Goal: Share content

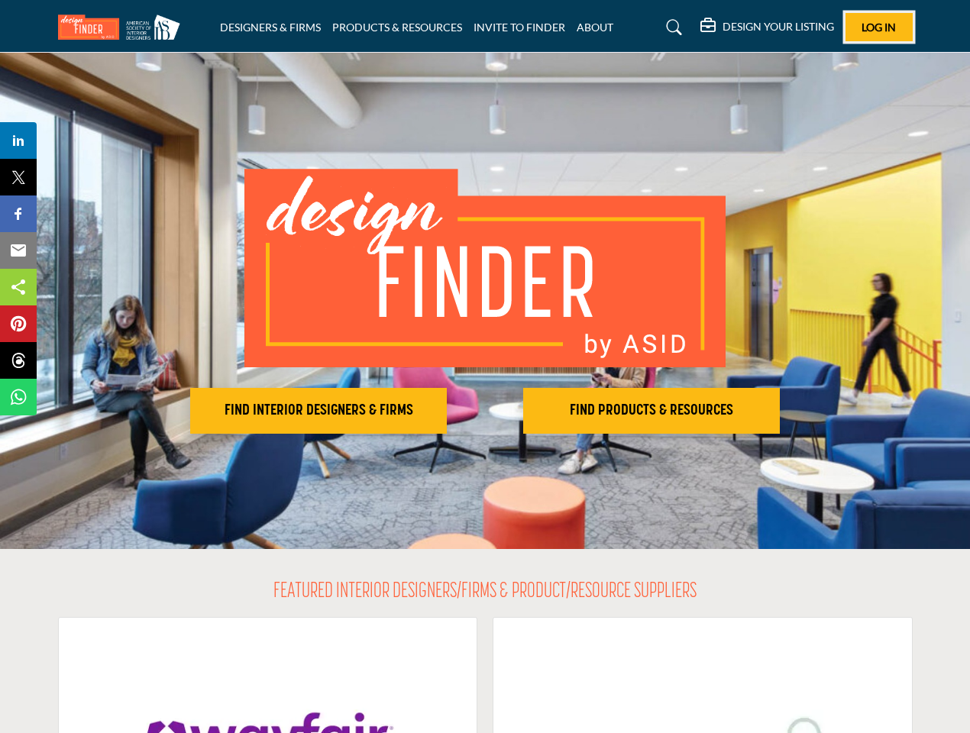
click at [879, 27] on span "Log In" at bounding box center [878, 27] width 34 height 13
click at [318, 411] on h2 "FIND INTERIOR DESIGNERS & FIRMS" at bounding box center [318, 411] width 247 height 18
click at [442, 411] on h2 "FIND PRODUCTS & RESOURCES" at bounding box center [318, 411] width 247 height 18
click at [18, 140] on span "Share" at bounding box center [26, 140] width 44 height 18
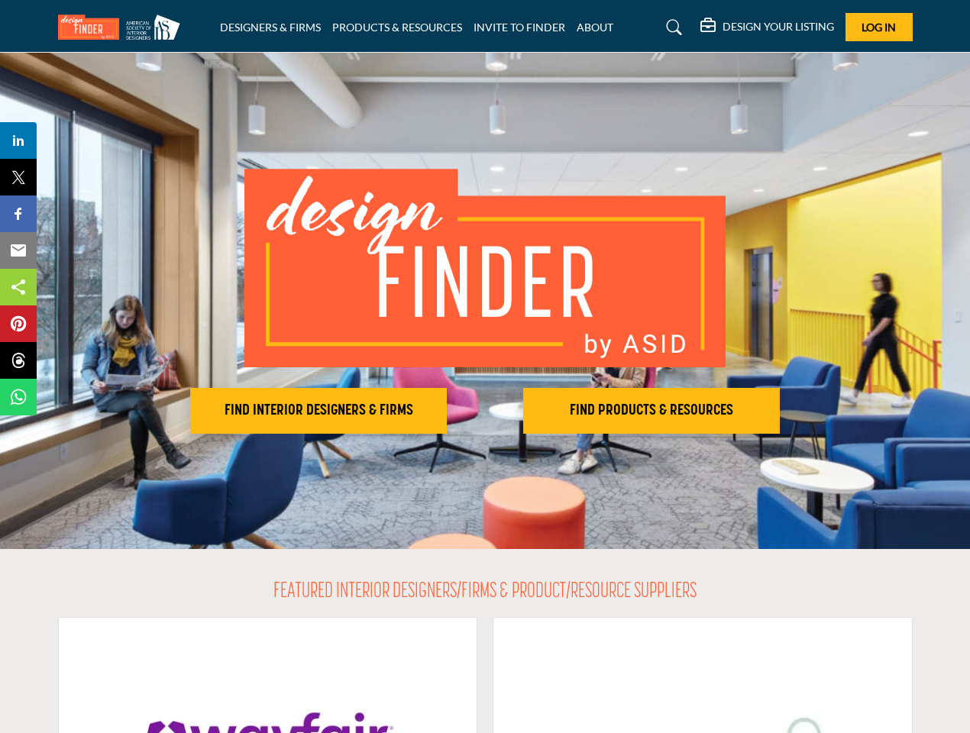
click at [18, 177] on span "Tweet" at bounding box center [26, 177] width 44 height 18
click at [18, 214] on span "Share" at bounding box center [26, 214] width 44 height 18
click at [18, 250] on span "Email" at bounding box center [25, 250] width 42 height 18
click at [18, 287] on span "Share" at bounding box center [26, 287] width 44 height 18
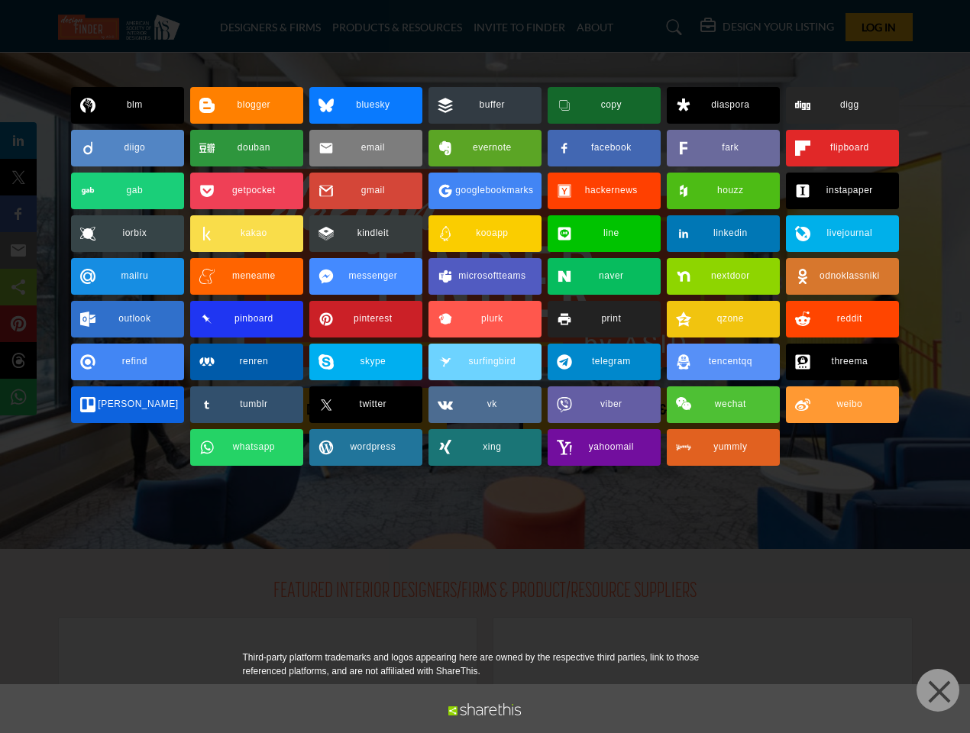
click at [18, 324] on span "Pin" at bounding box center [18, 324] width 28 height 18
